Goal: Transaction & Acquisition: Purchase product/service

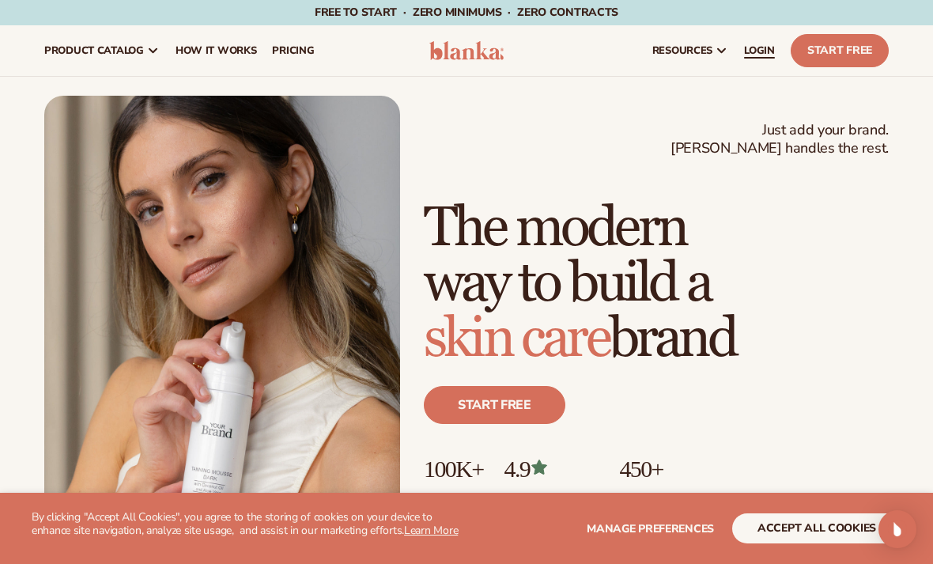
click at [770, 57] on span "LOGIN" at bounding box center [759, 50] width 31 height 13
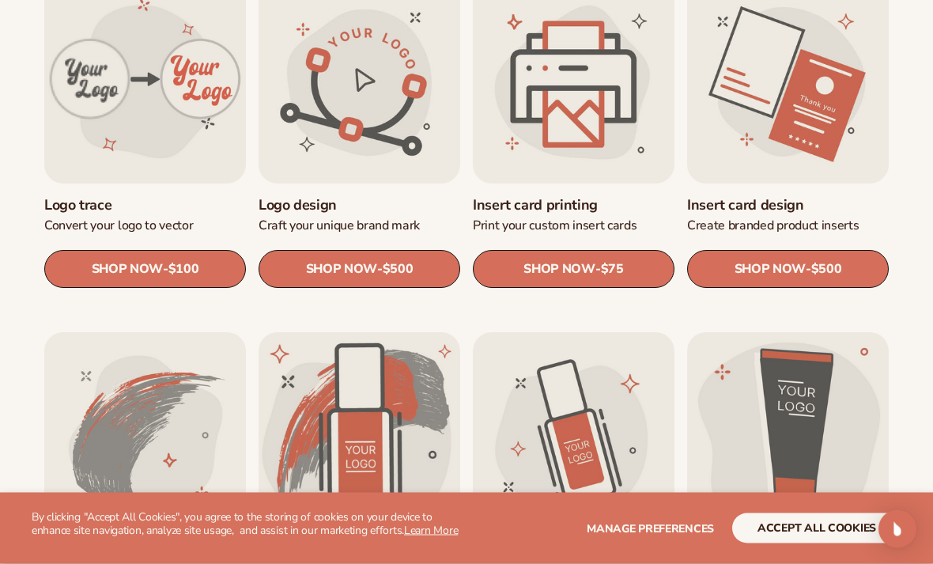
scroll to position [565, 0]
click at [603, 196] on link "Insert card printing" at bounding box center [574, 205] width 202 height 18
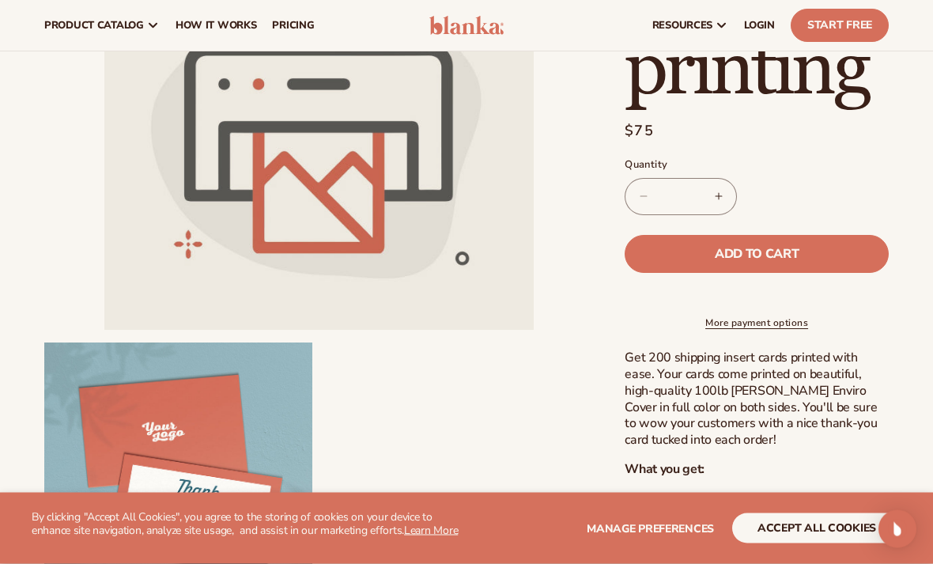
scroll to position [227, 0]
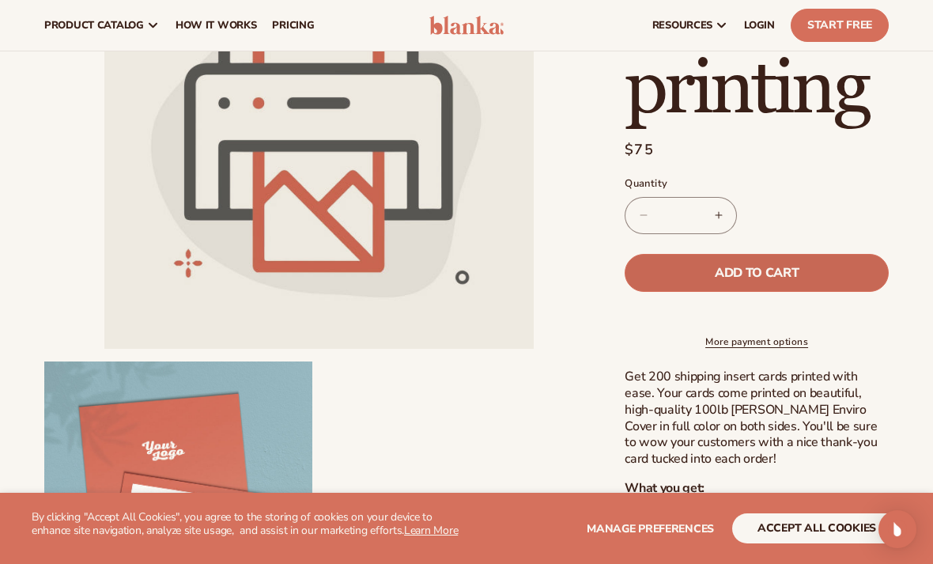
click at [815, 282] on button "Add to cart" at bounding box center [757, 273] width 264 height 38
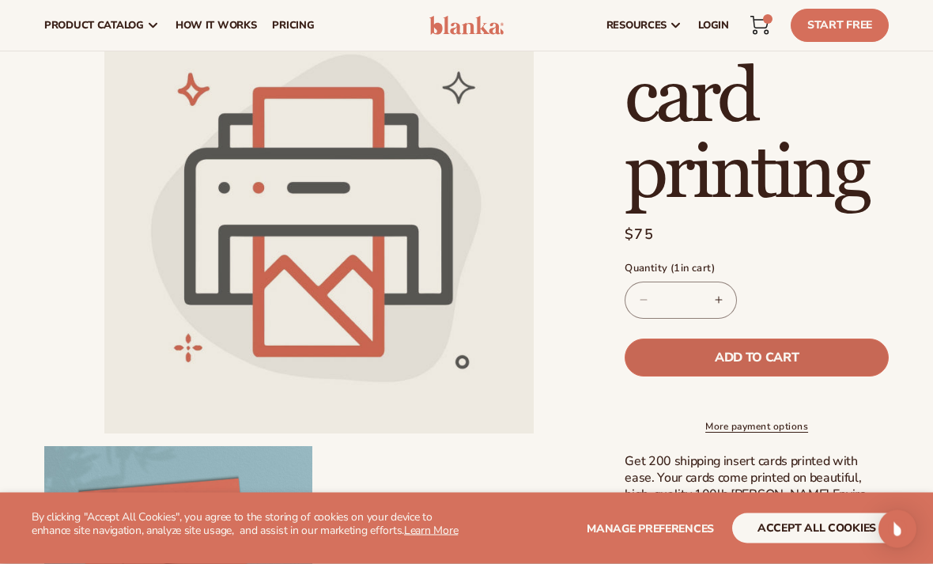
scroll to position [0, 0]
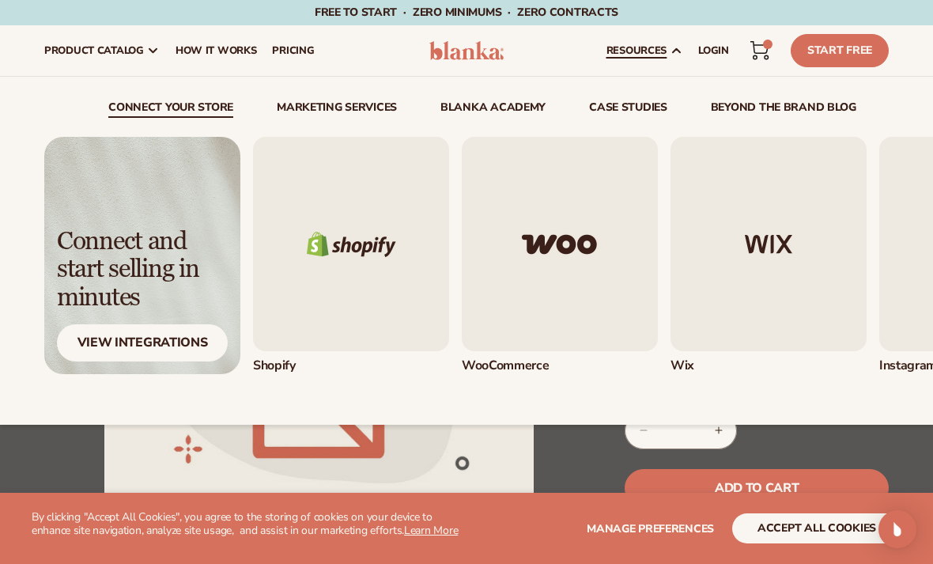
click at [379, 253] on img "1 / 5" at bounding box center [351, 244] width 196 height 214
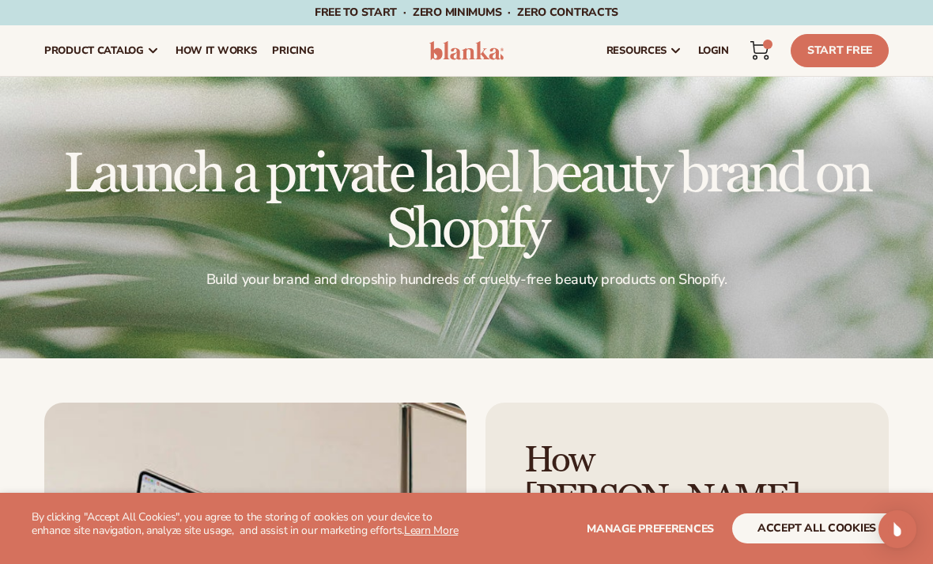
click at [797, 526] on button "accept all cookies" at bounding box center [816, 528] width 169 height 30
